Goal: Task Accomplishment & Management: Use online tool/utility

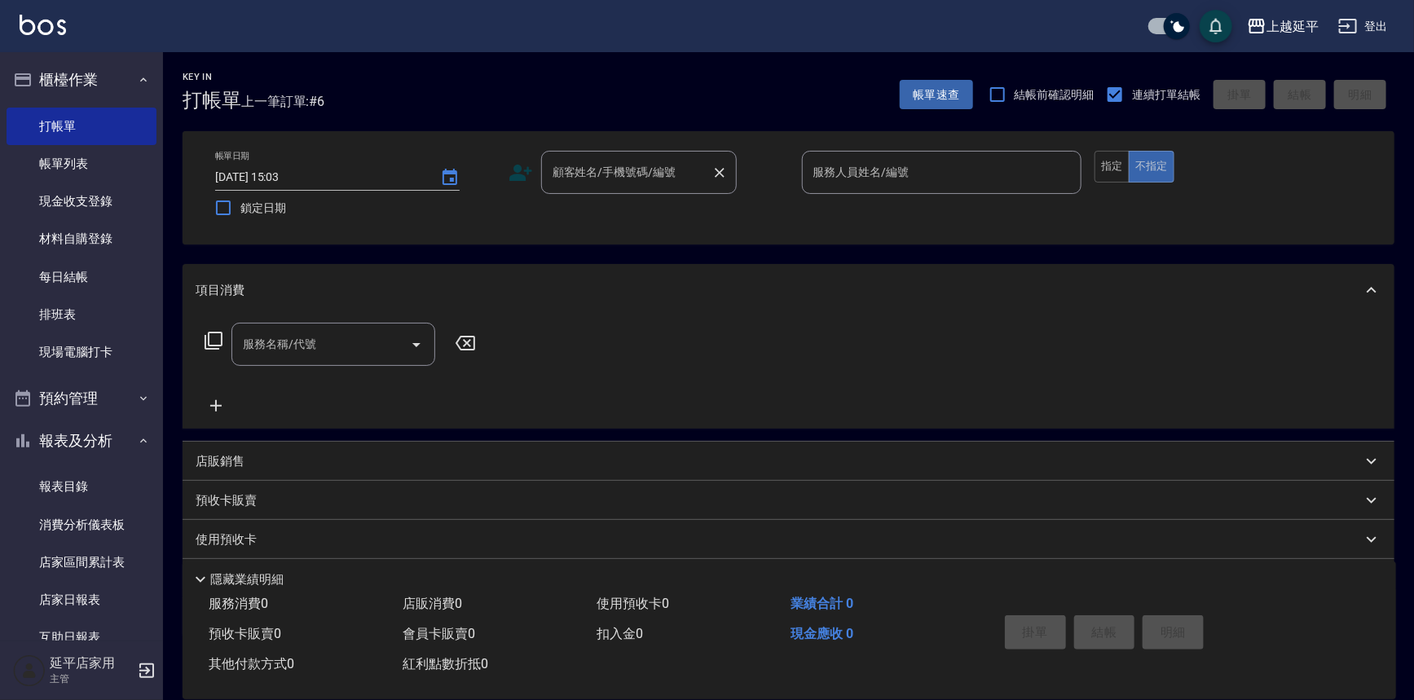
drag, startPoint x: 656, startPoint y: 166, endPoint x: 661, endPoint y: 186, distance: 20.2
click at [656, 166] on div "顧客姓名/手機號碼/編號 顧客姓名/手機號碼/編號" at bounding box center [639, 172] width 196 height 43
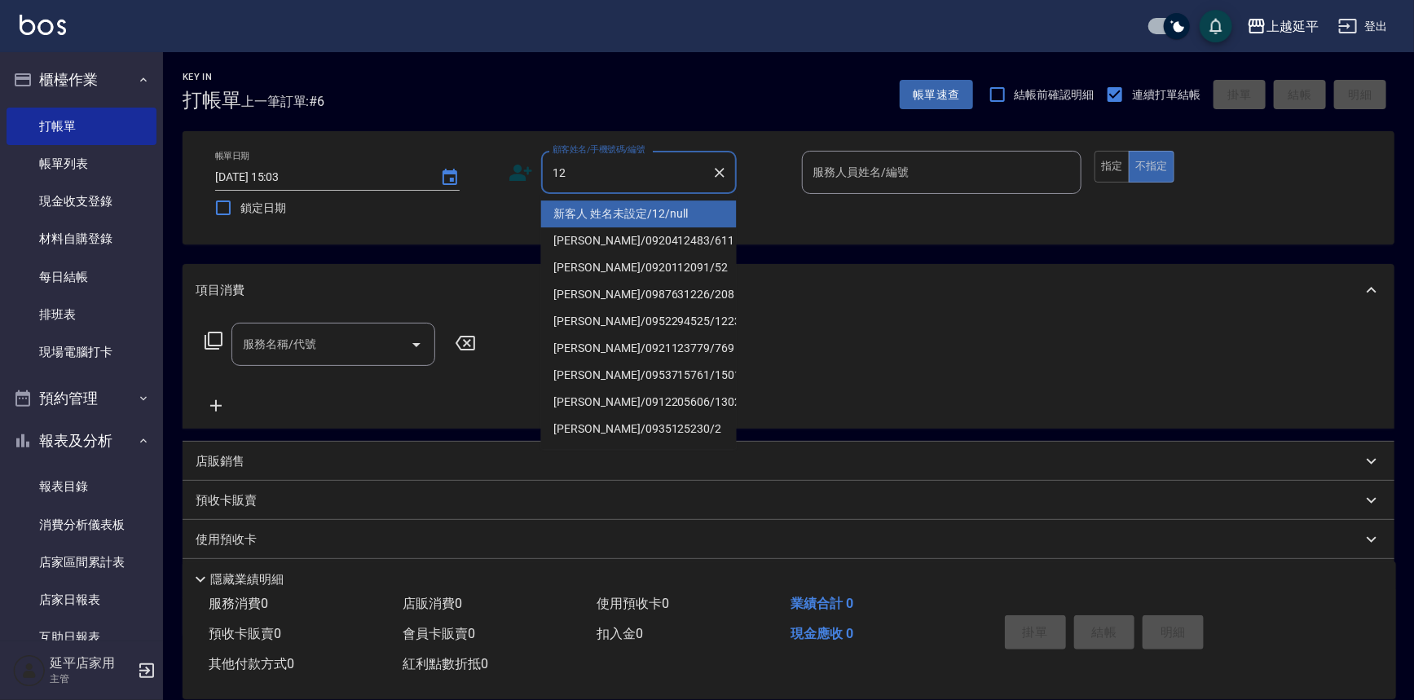
click at [664, 203] on li "新客人 姓名未設定/12/null" at bounding box center [639, 214] width 196 height 27
type input "新客人 姓名未設定/12/null"
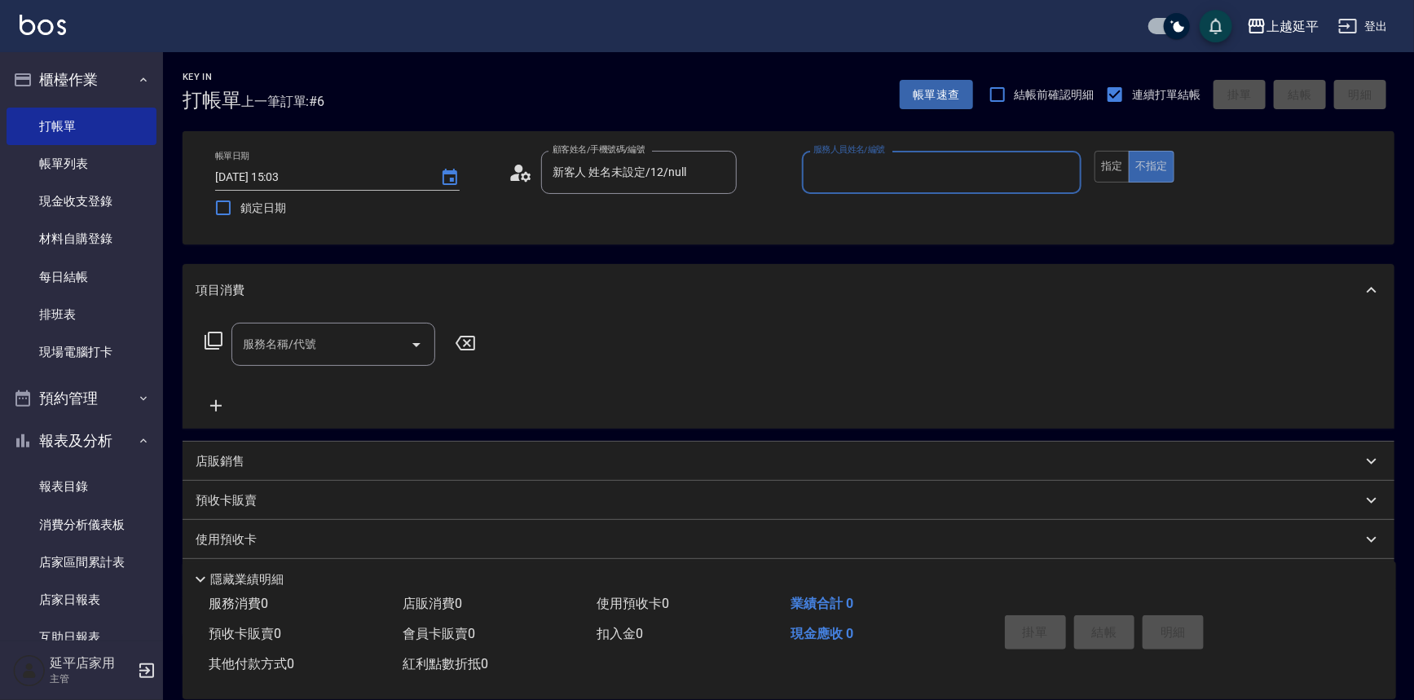
click at [972, 171] on input "服務人員姓名/編號" at bounding box center [942, 172] width 266 height 29
click at [970, 218] on div "[PERSON_NAME] -12" at bounding box center [942, 214] width 280 height 27
type input "[PERSON_NAME]-12"
click at [1113, 171] on button "指定" at bounding box center [1112, 167] width 35 height 32
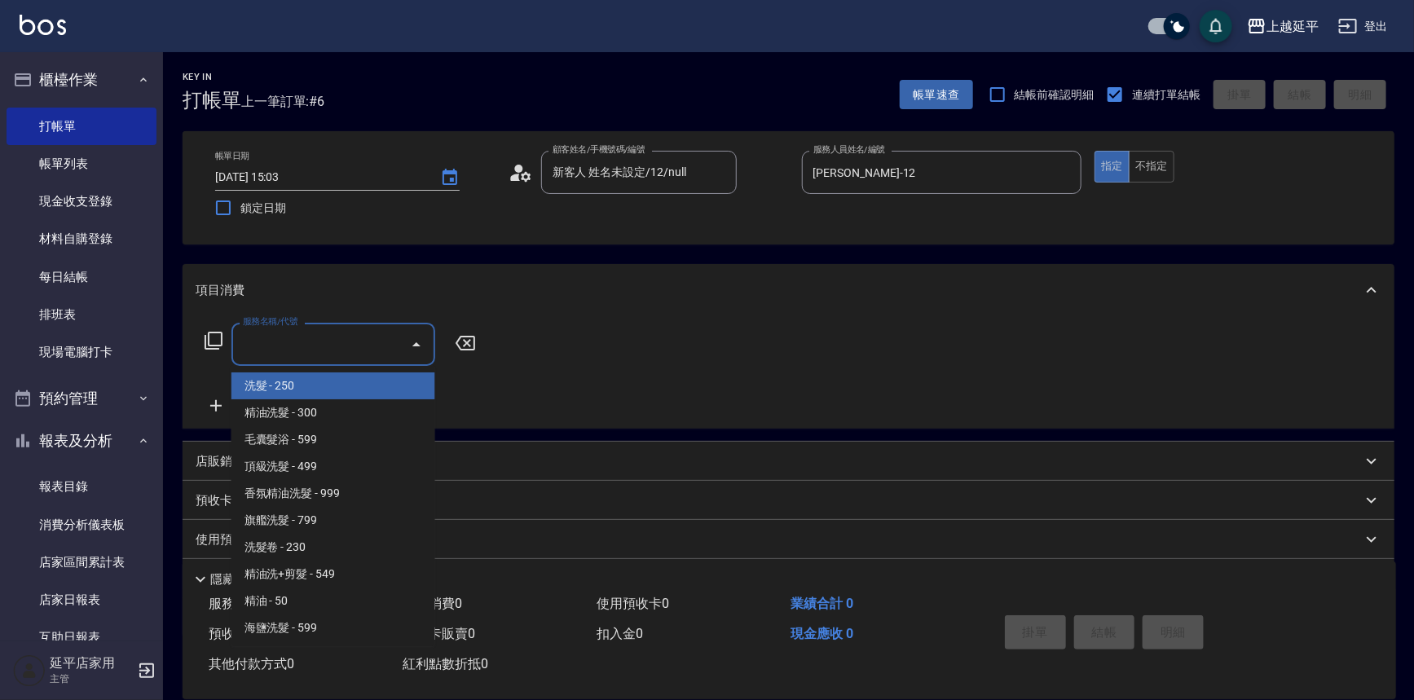
click at [319, 333] on input "服務名稱/代號" at bounding box center [321, 344] width 165 height 29
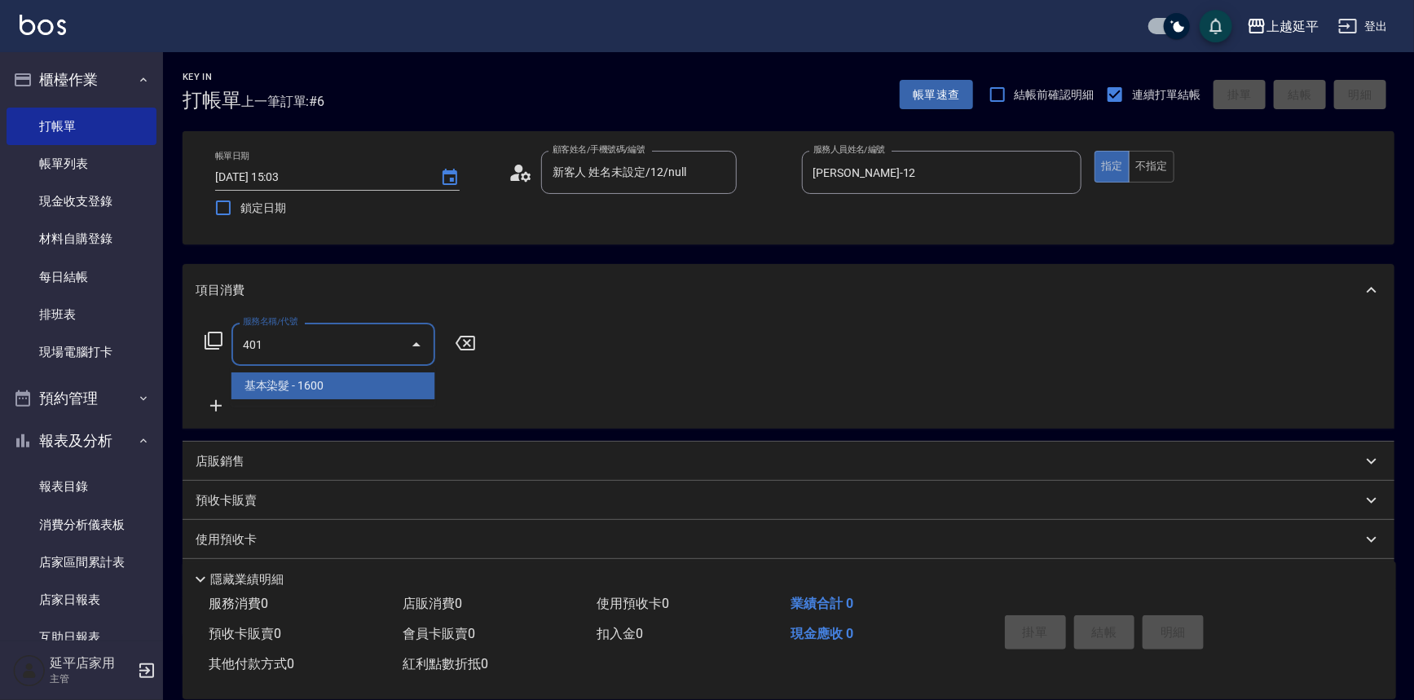
click at [377, 386] on span "基本染髮 - 1600" at bounding box center [333, 385] width 204 height 27
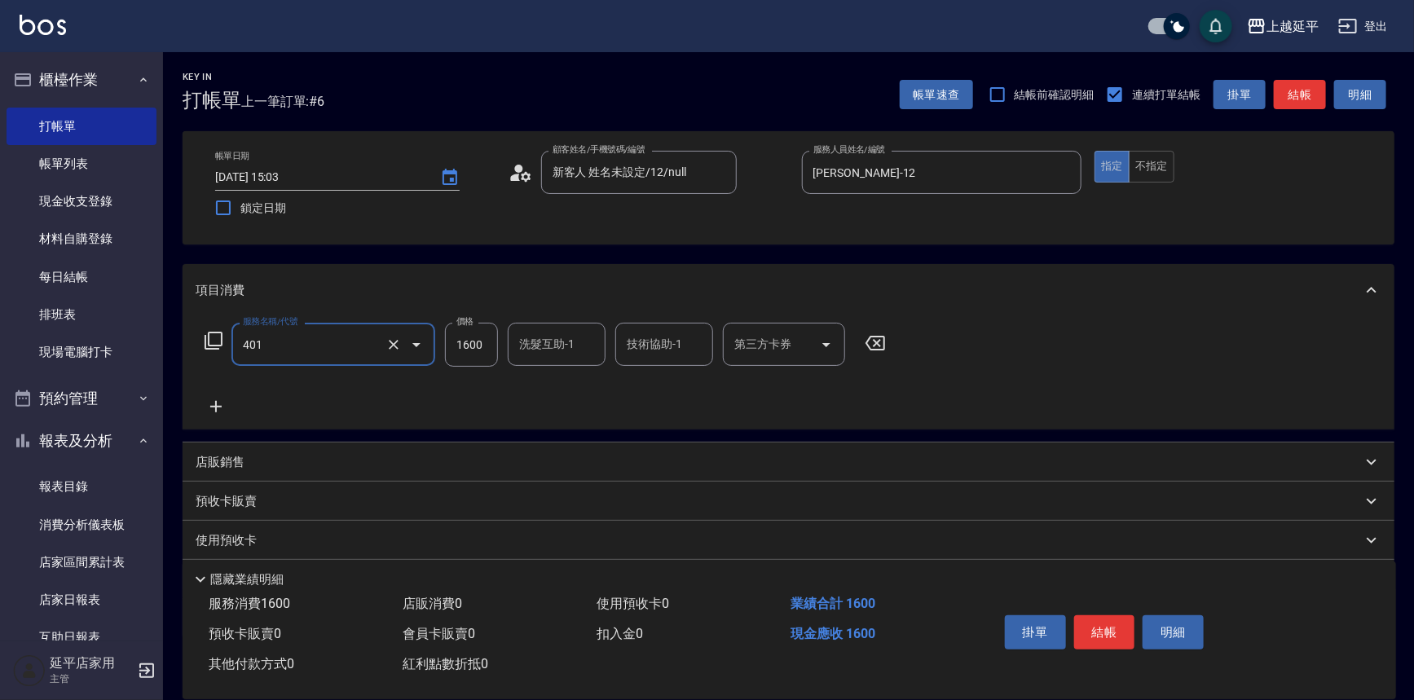
type input "基本染髮(401)"
click at [489, 350] on input "1600" at bounding box center [471, 345] width 53 height 44
type input "3399"
click at [237, 460] on p "店販銷售" at bounding box center [220, 462] width 49 height 17
click at [238, 515] on input "服務人員姓名/編號" at bounding box center [257, 523] width 108 height 29
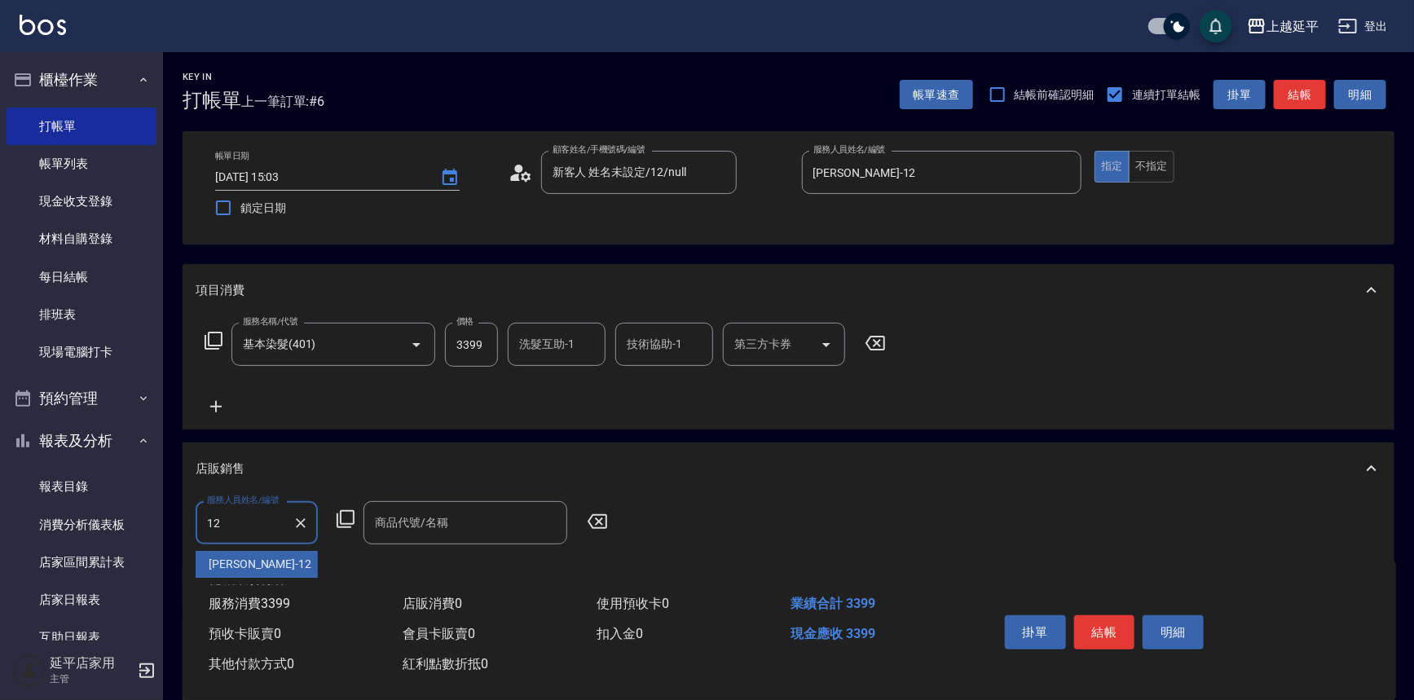
click at [236, 562] on span "[PERSON_NAME] -12" at bounding box center [260, 564] width 103 height 17
type input "[PERSON_NAME]-12"
click at [339, 518] on icon at bounding box center [346, 519] width 20 height 20
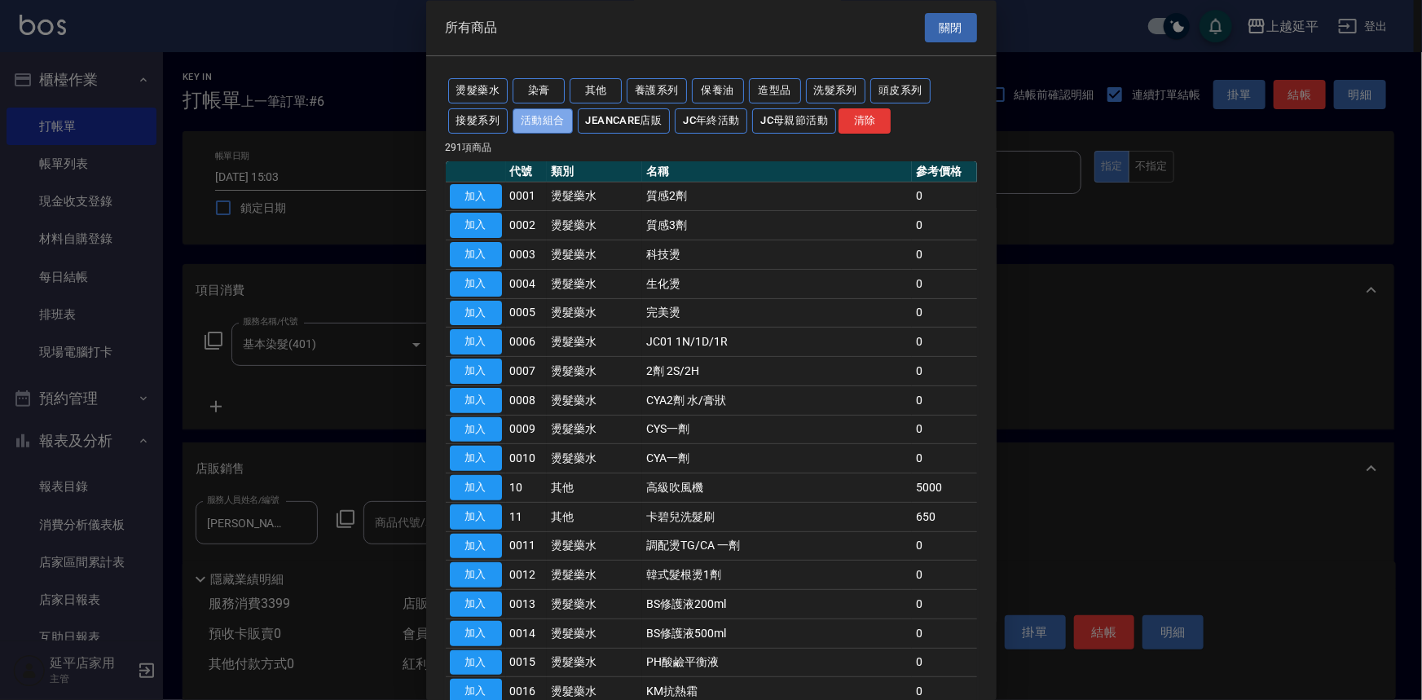
click at [549, 116] on button "活動組合" at bounding box center [543, 120] width 60 height 25
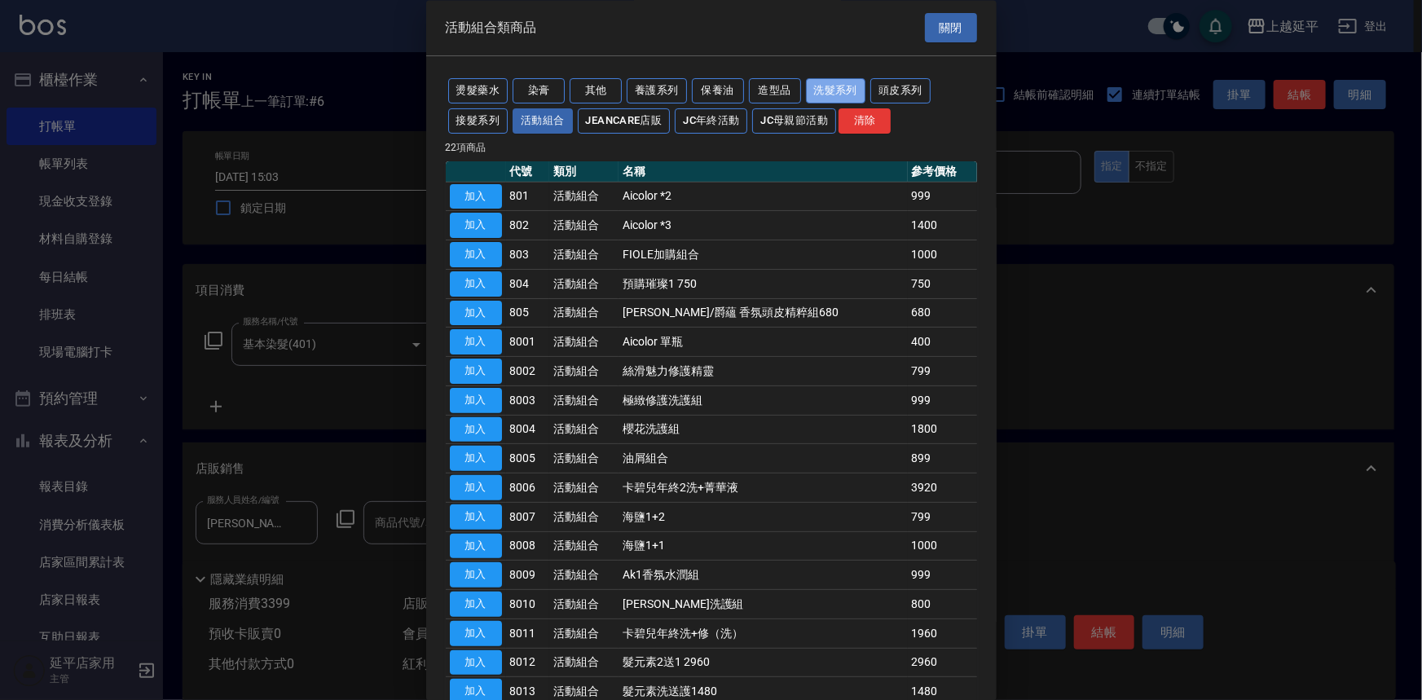
click at [833, 89] on button "洗髮系列" at bounding box center [836, 91] width 60 height 25
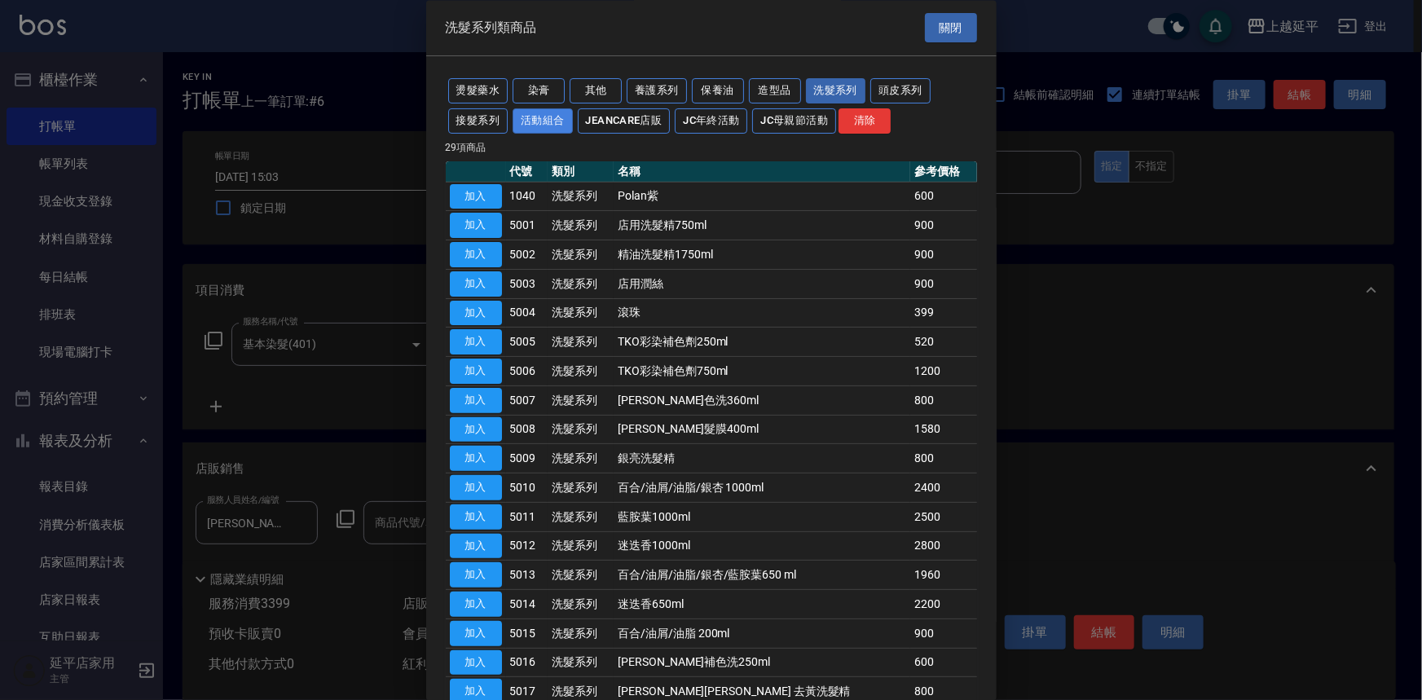
click at [555, 117] on button "活動組合" at bounding box center [543, 120] width 60 height 25
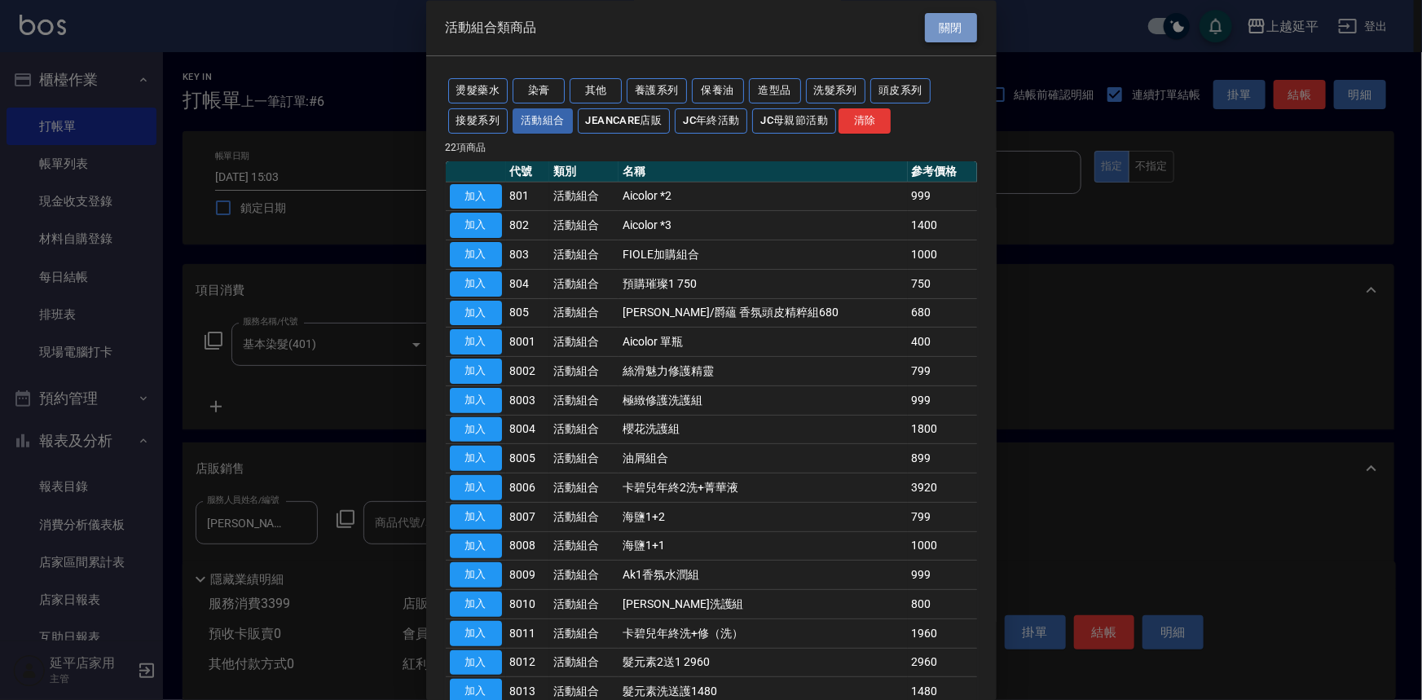
click at [944, 20] on button "關閉" at bounding box center [951, 28] width 52 height 30
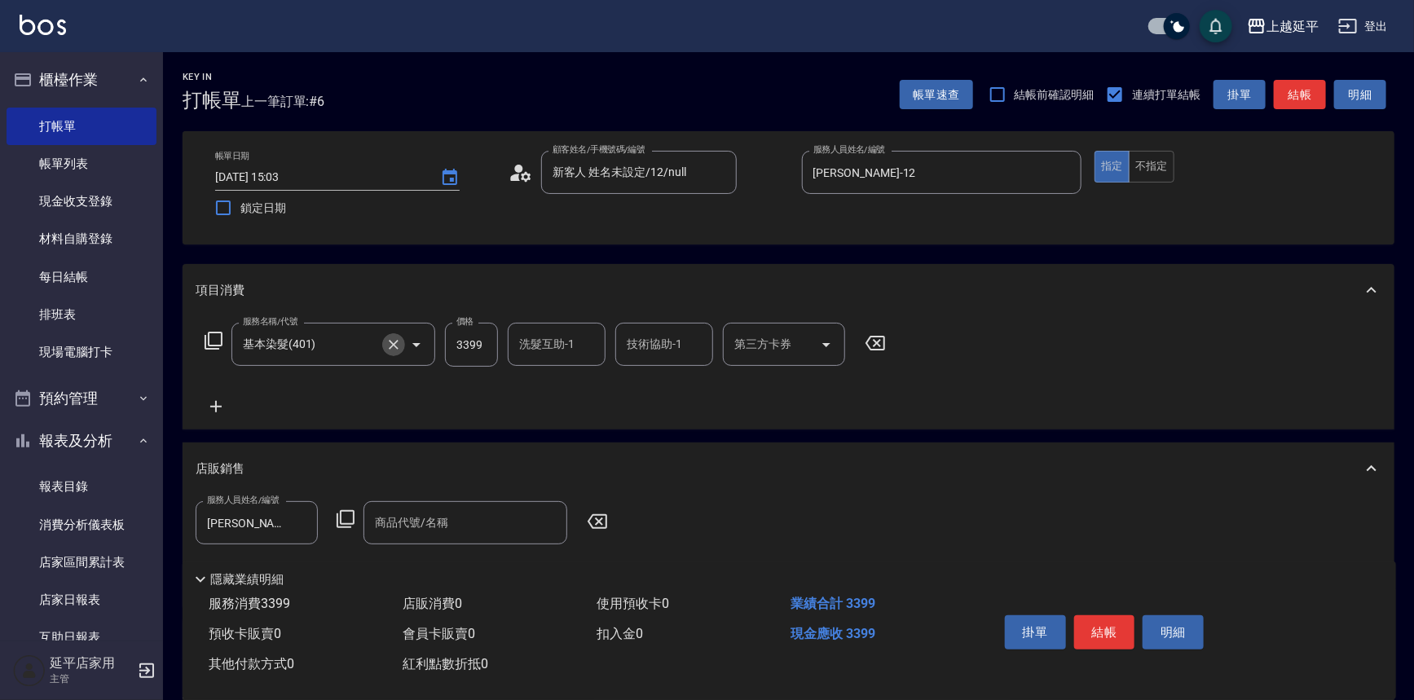
click at [390, 342] on icon "Clear" at bounding box center [394, 345] width 16 height 16
type input "基本染髮(401)"
click at [216, 336] on icon at bounding box center [214, 341] width 20 height 20
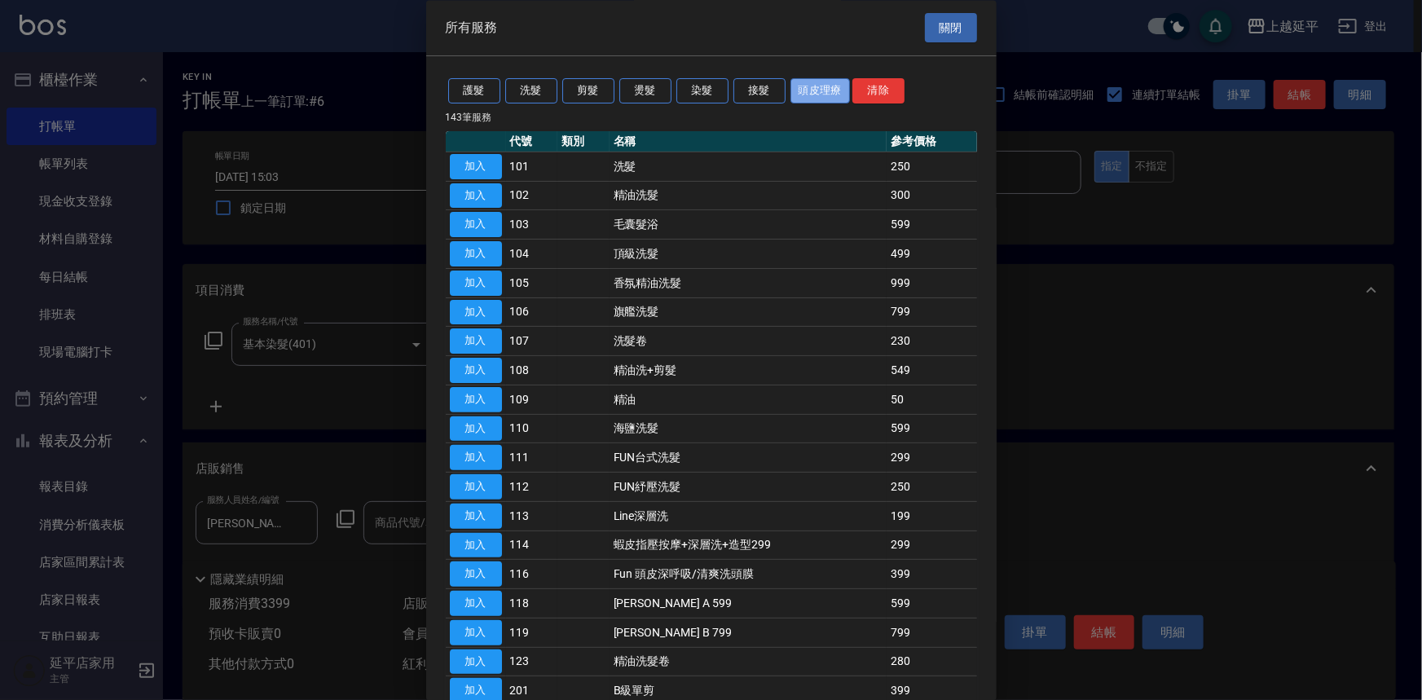
click at [814, 95] on button "頭皮理療" at bounding box center [821, 91] width 60 height 25
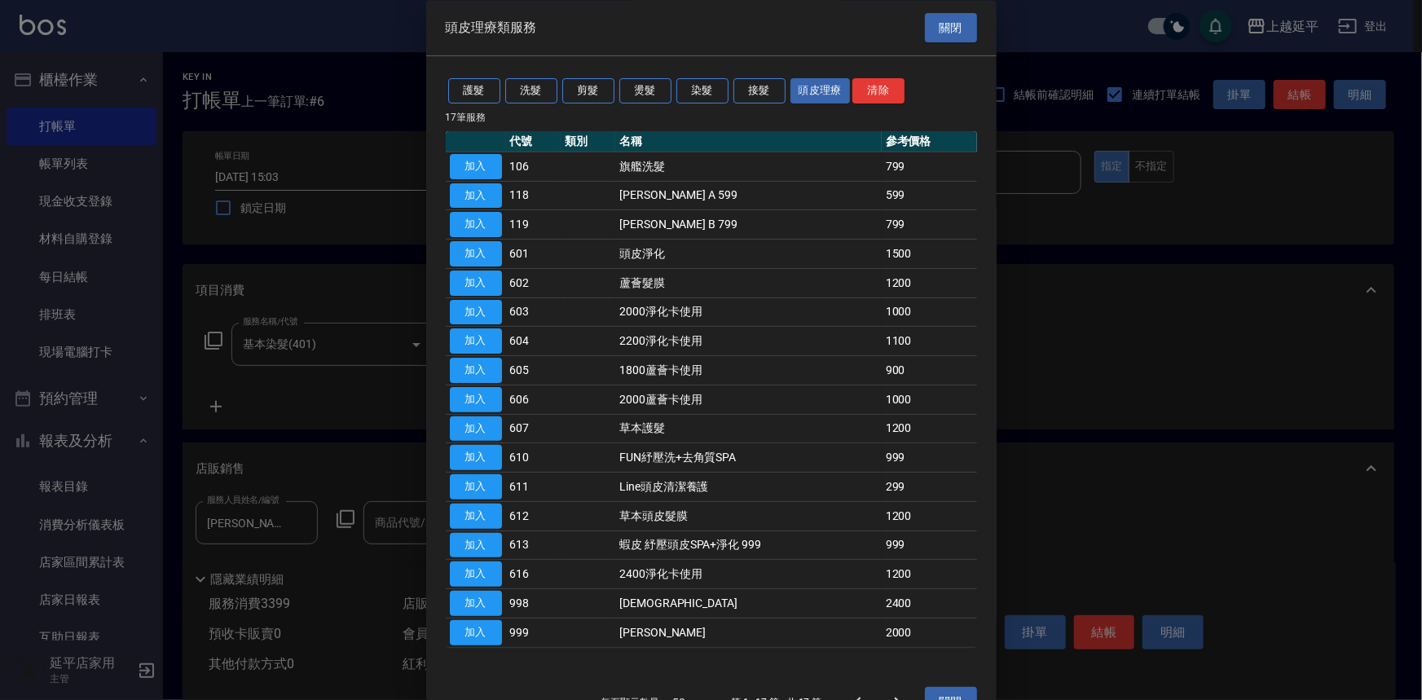
drag, startPoint x: 489, startPoint y: 253, endPoint x: 429, endPoint y: 281, distance: 66.4
click at [489, 253] on button "加入" at bounding box center [476, 254] width 52 height 25
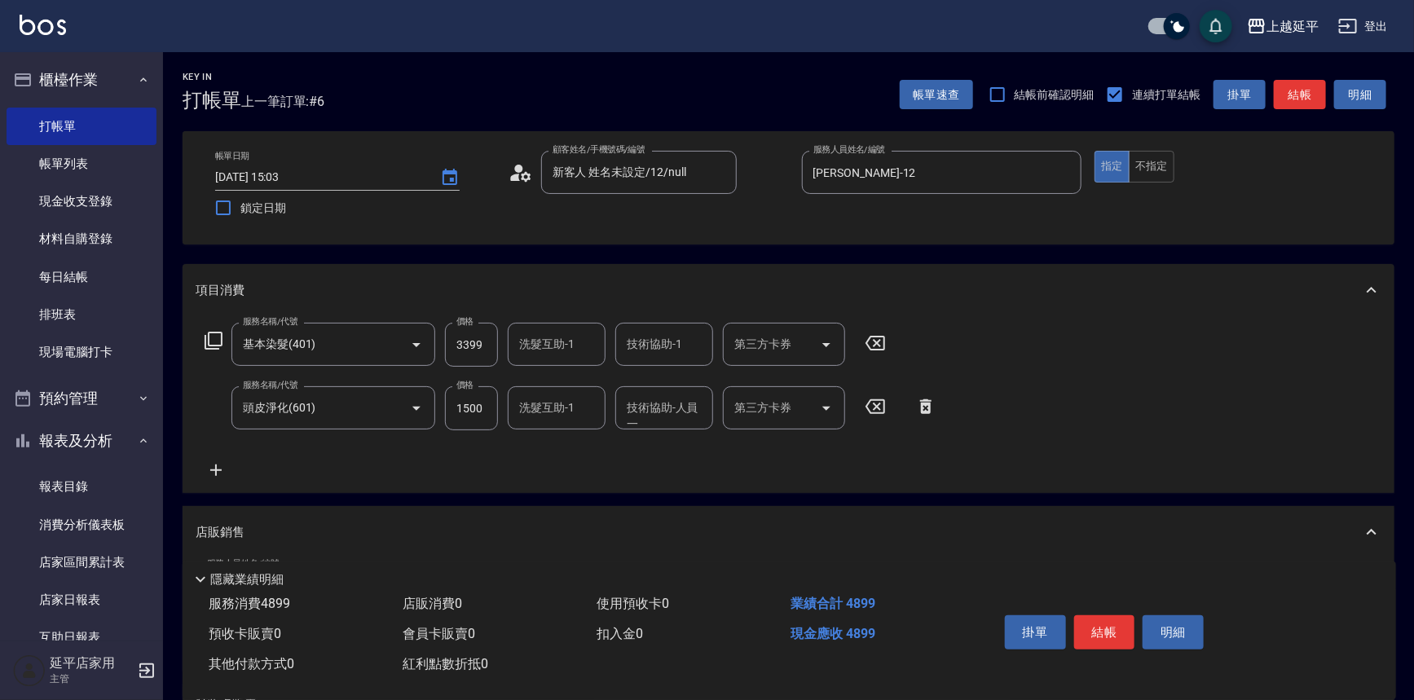
click at [879, 341] on icon at bounding box center [876, 343] width 20 height 15
click at [212, 337] on icon at bounding box center [214, 341] width 20 height 20
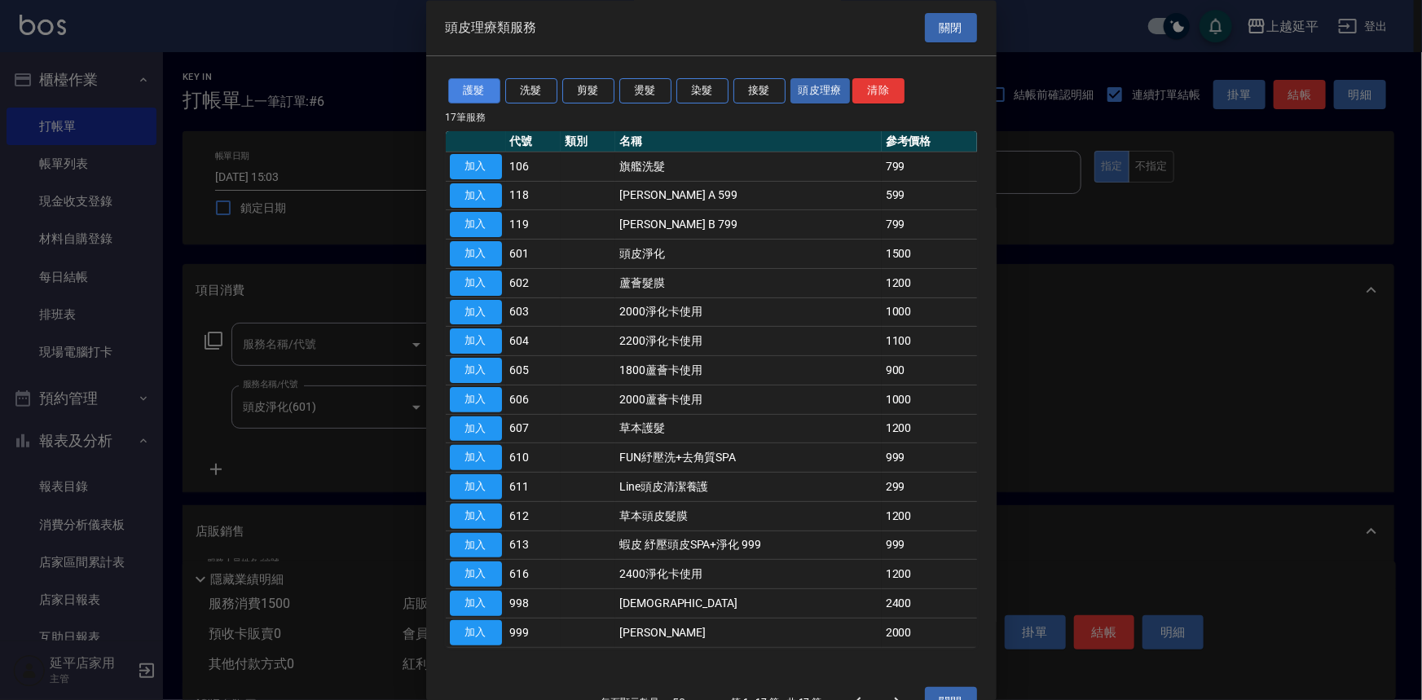
click at [486, 95] on button "護髮" at bounding box center [474, 91] width 52 height 25
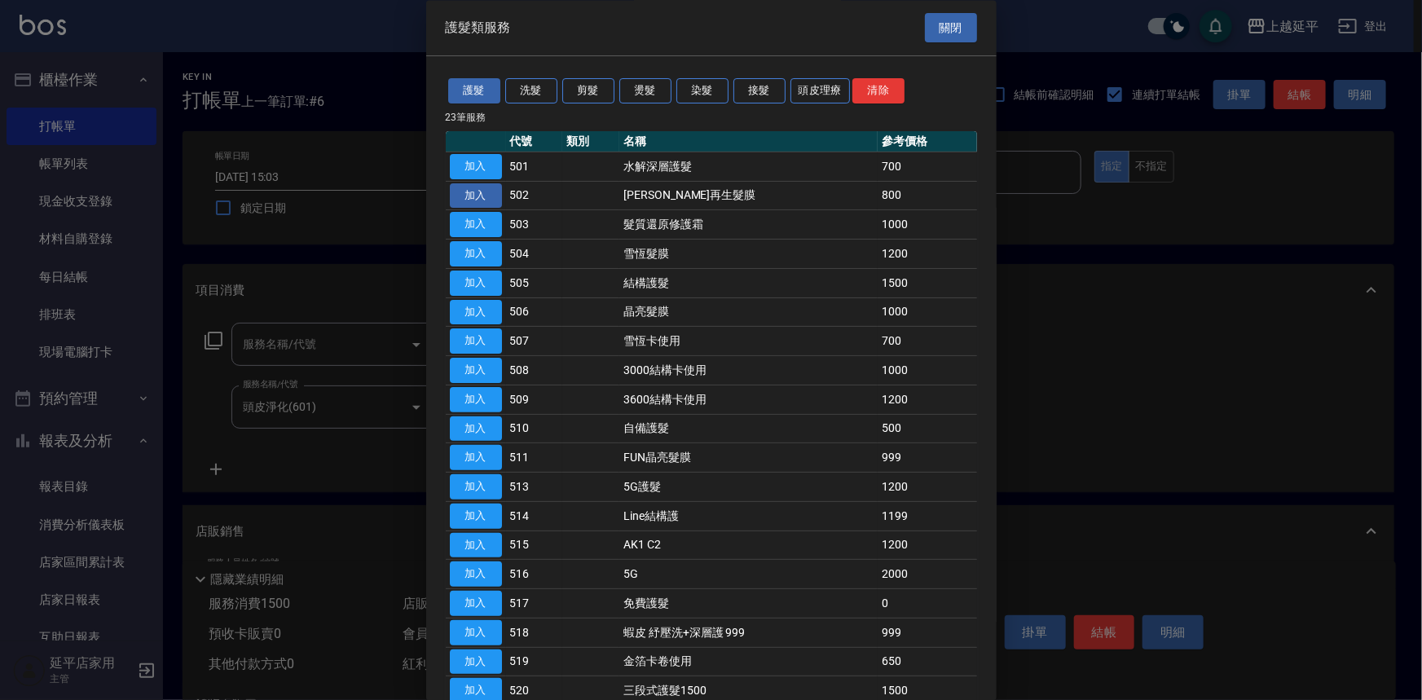
click at [486, 193] on button "加入" at bounding box center [476, 195] width 52 height 25
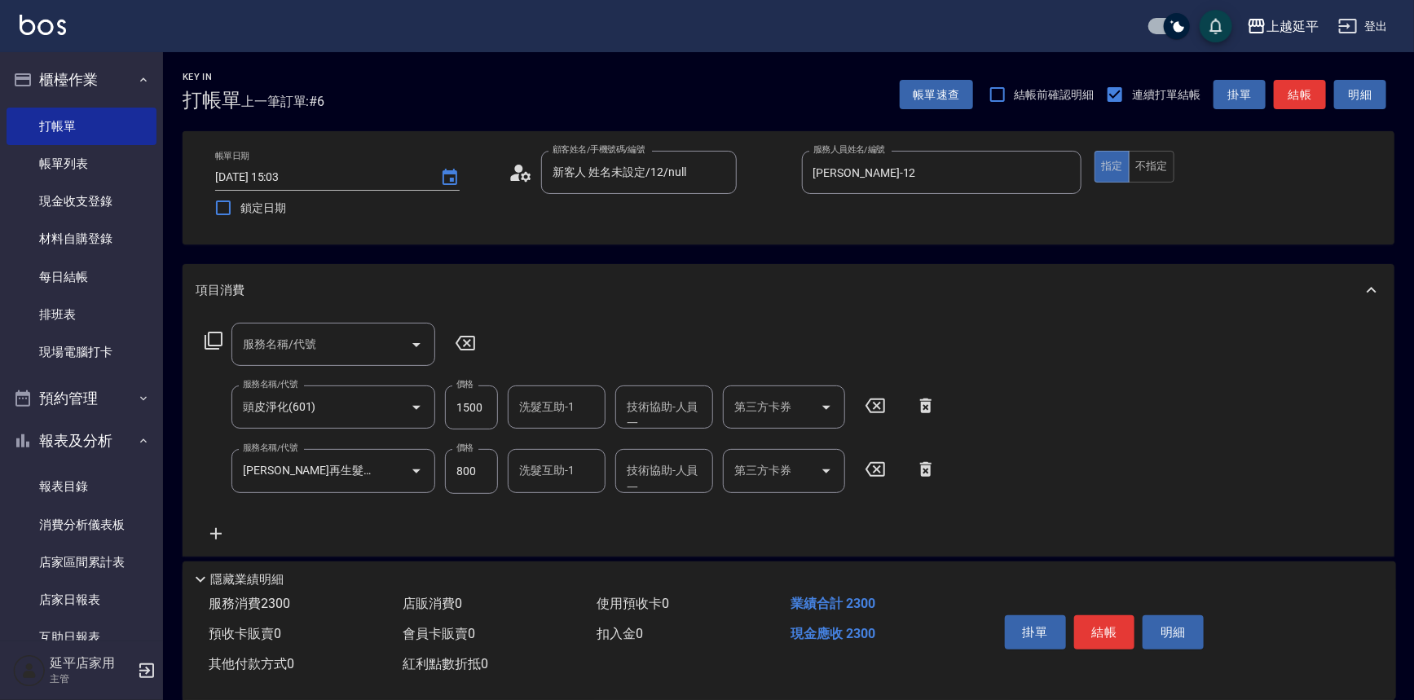
click at [646, 476] on input "技術協助-人員一" at bounding box center [664, 470] width 83 height 29
click at [658, 493] on ul "[PERSON_NAME]-34" at bounding box center [664, 513] width 98 height 40
click at [655, 508] on span "[PERSON_NAME]-34" at bounding box center [653, 513] width 51 height 17
type input "[PERSON_NAME]-34"
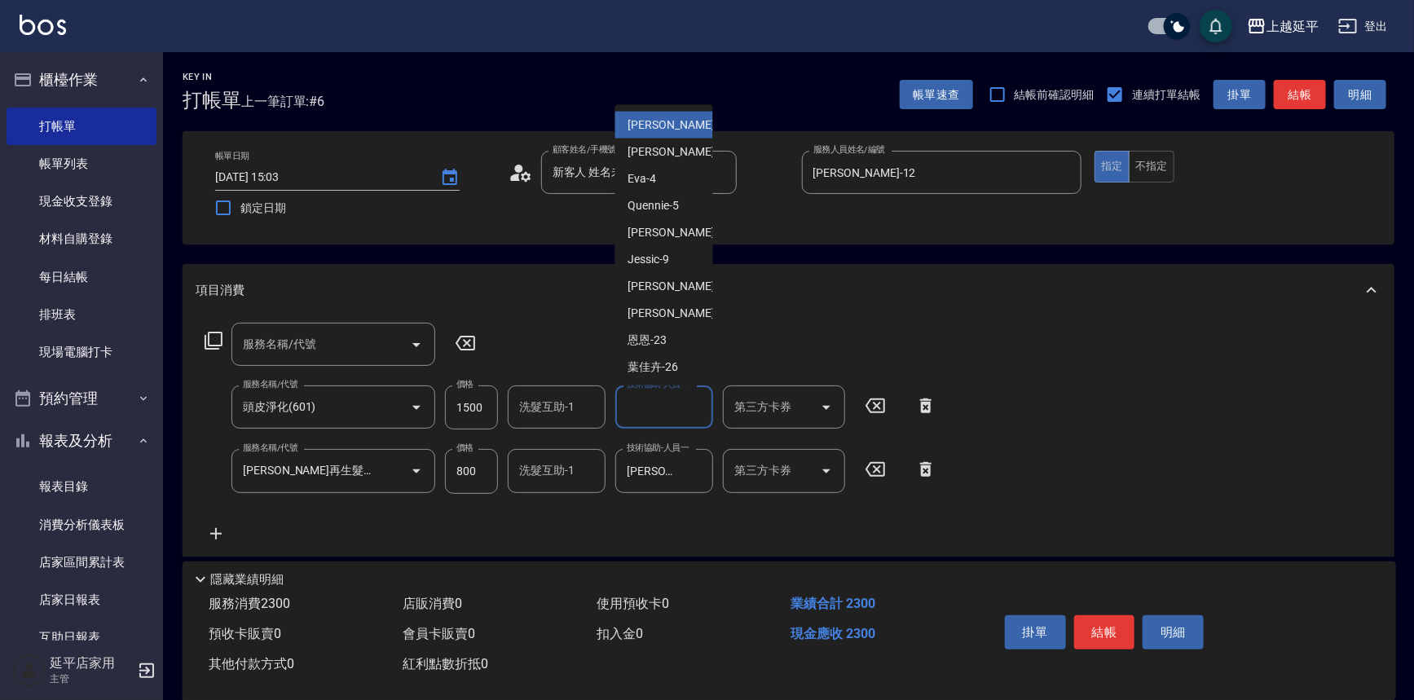
click at [671, 411] on input "技術協助-人員一" at bounding box center [664, 407] width 83 height 29
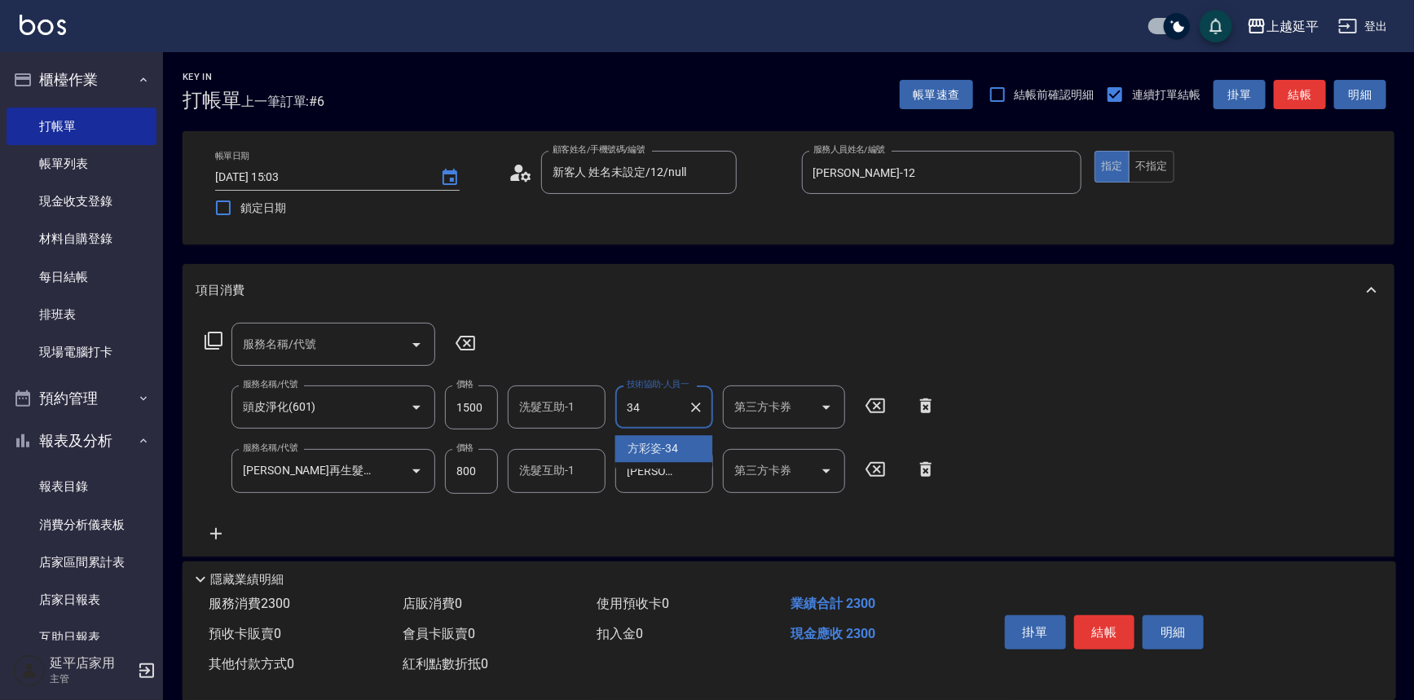
click at [657, 447] on span "[PERSON_NAME]-34" at bounding box center [653, 448] width 51 height 17
type input "[PERSON_NAME]-34"
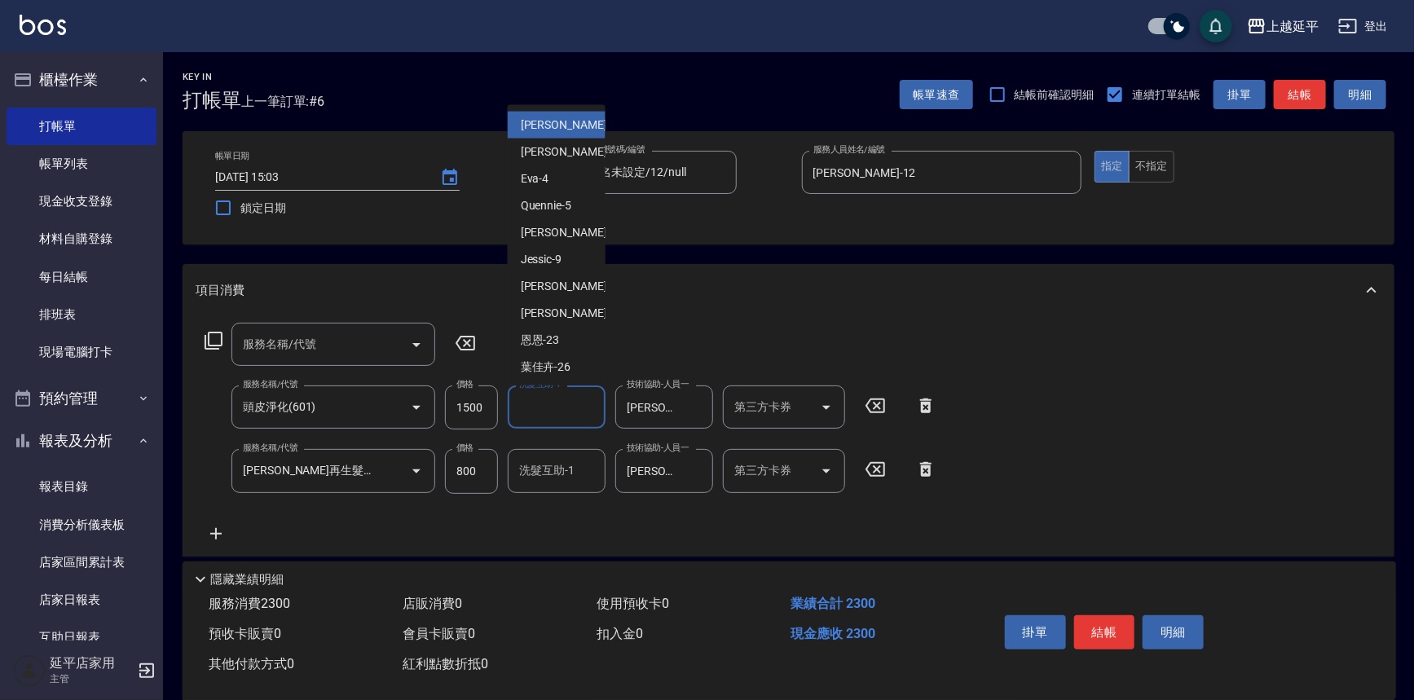
click at [575, 407] on input "洗髮互助-1" at bounding box center [556, 407] width 83 height 29
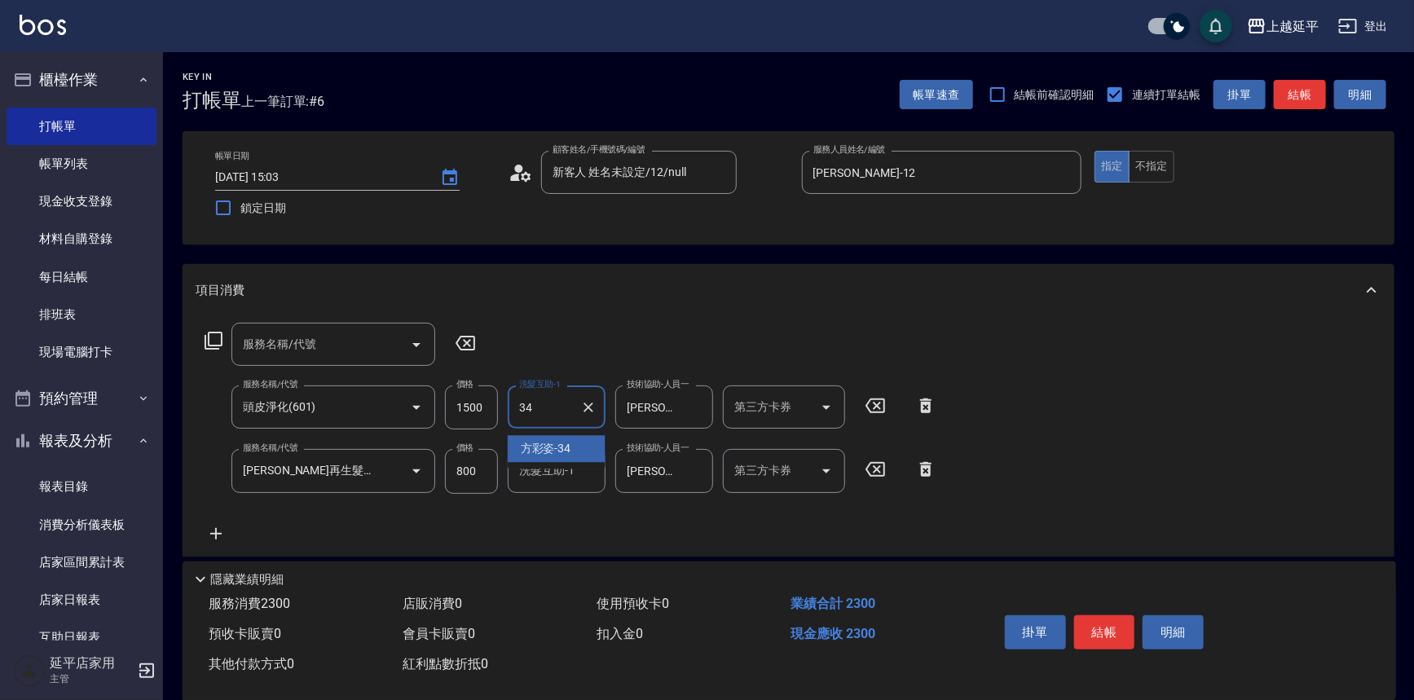
click at [566, 451] on span "[PERSON_NAME]-34" at bounding box center [546, 448] width 51 height 17
type input "[PERSON_NAME]-34"
click at [1104, 620] on button "結帳" at bounding box center [1104, 632] width 61 height 34
